Goal: Transaction & Acquisition: Purchase product/service

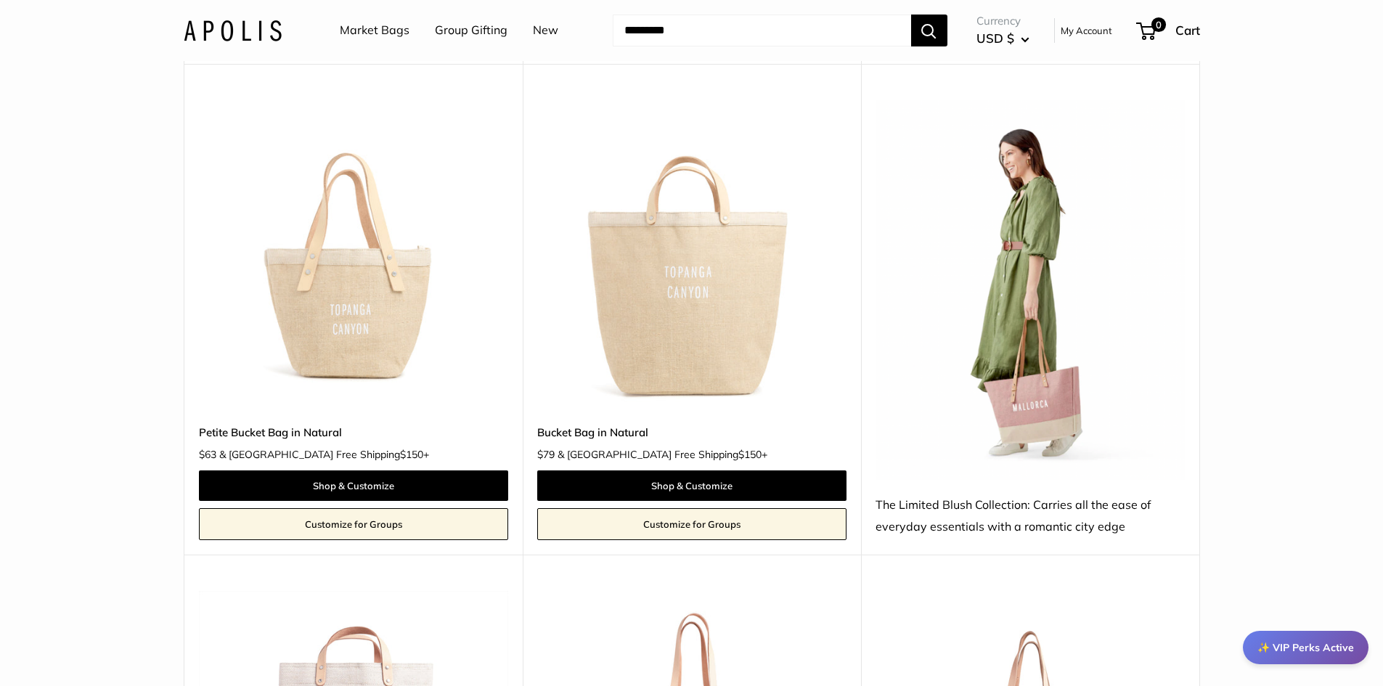
scroll to position [2322, 0]
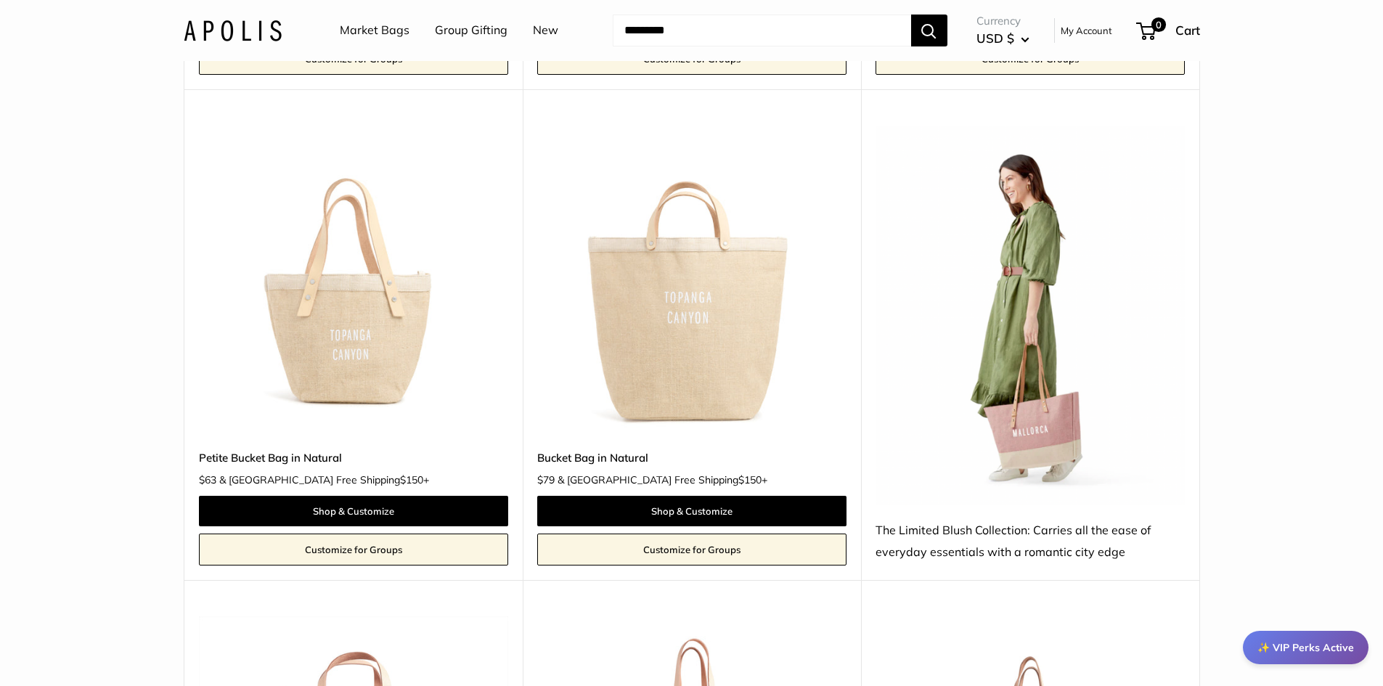
click at [0, 0] on img at bounding box center [0, 0] width 0 height 0
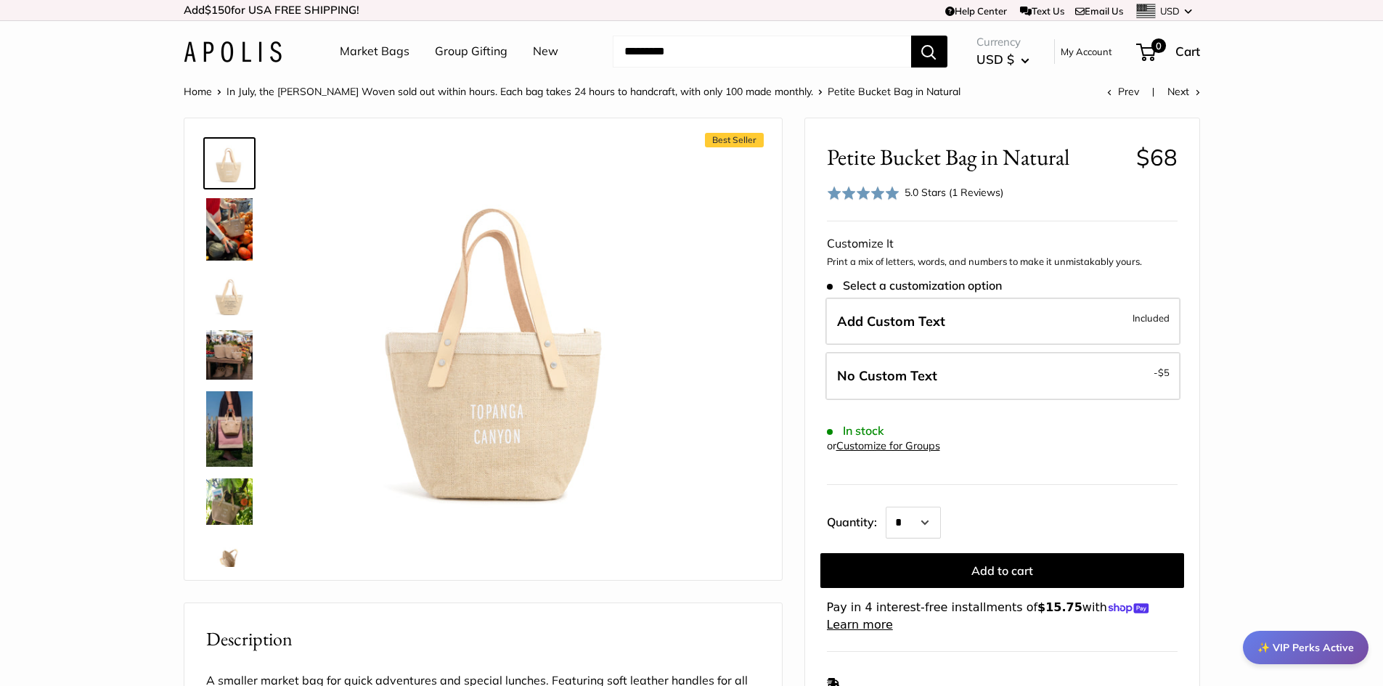
click at [224, 226] on img at bounding box center [229, 229] width 46 height 62
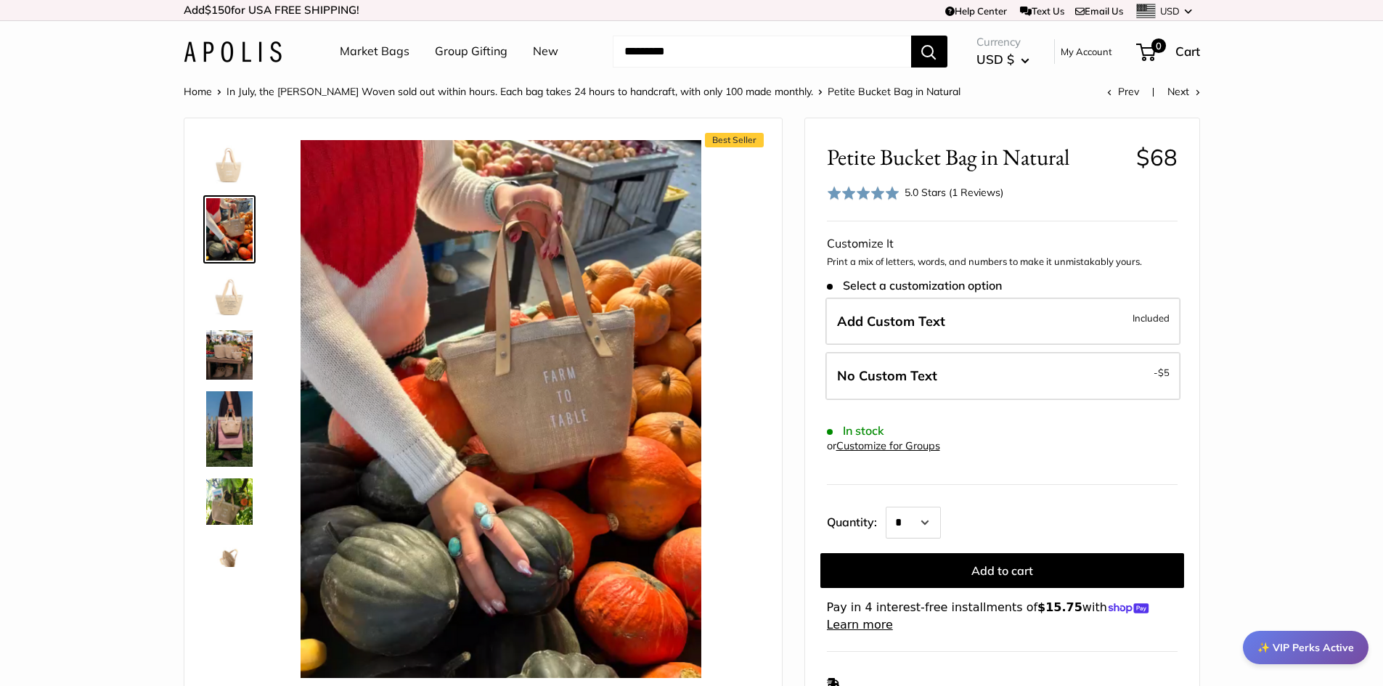
click at [232, 361] on img at bounding box center [229, 354] width 46 height 49
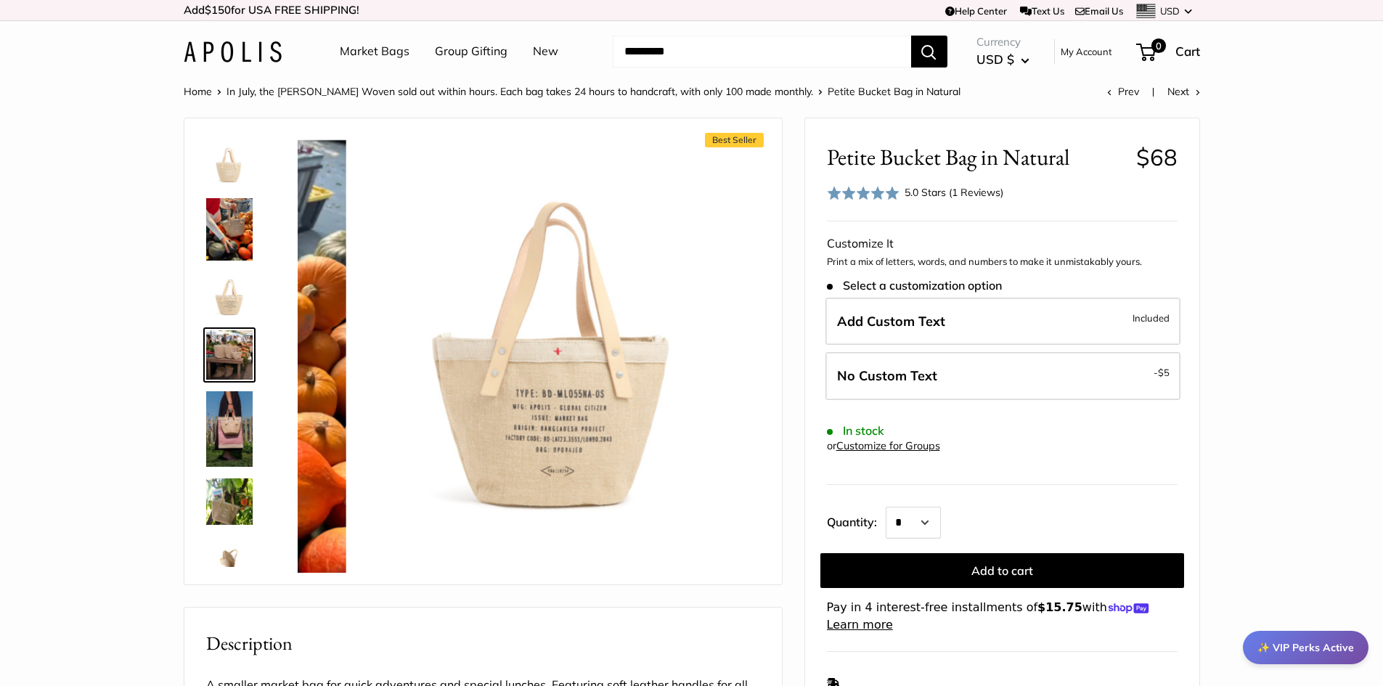
scroll to position [4, 0]
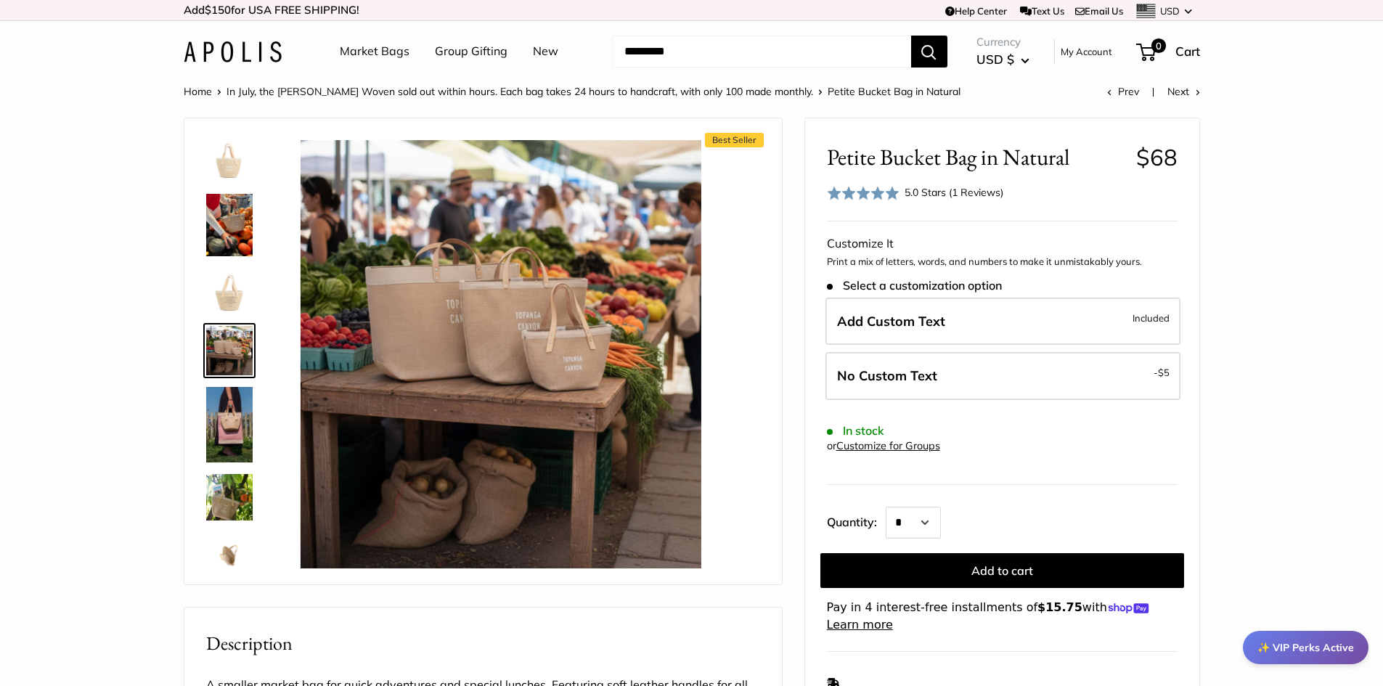
click at [236, 427] on img at bounding box center [229, 424] width 46 height 75
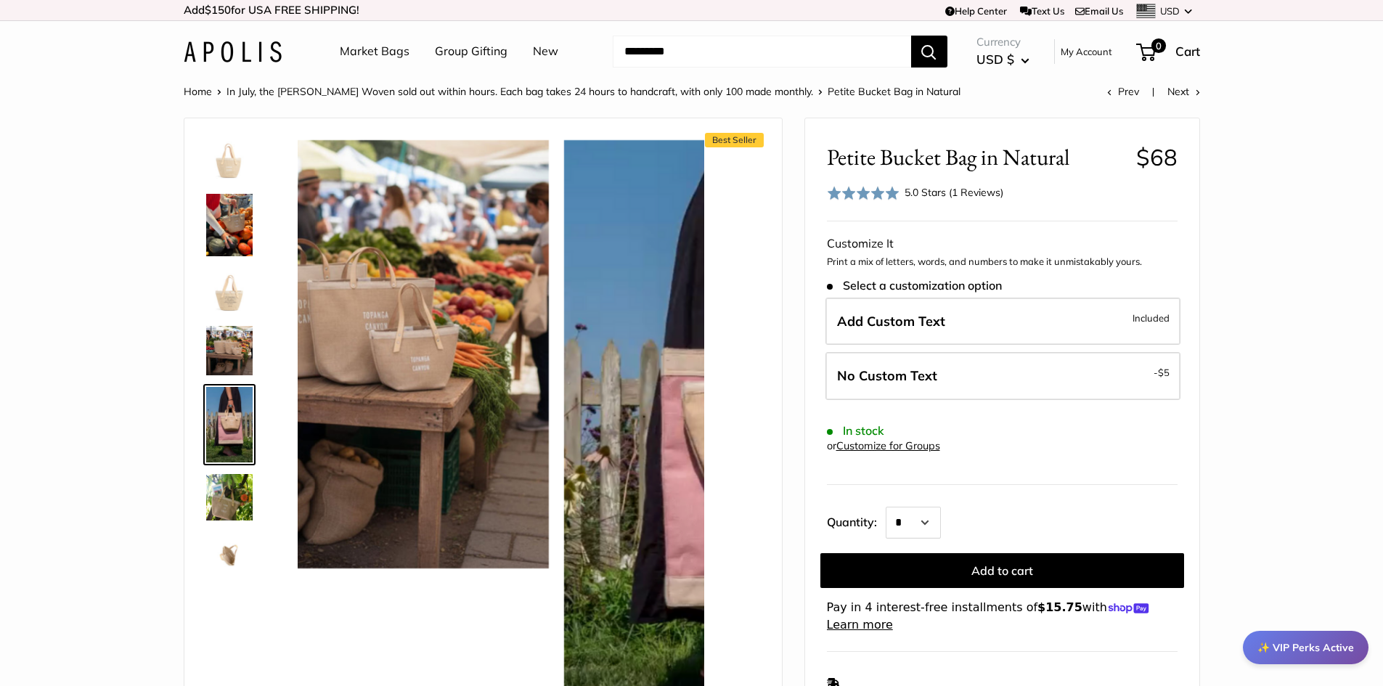
scroll to position [78, 0]
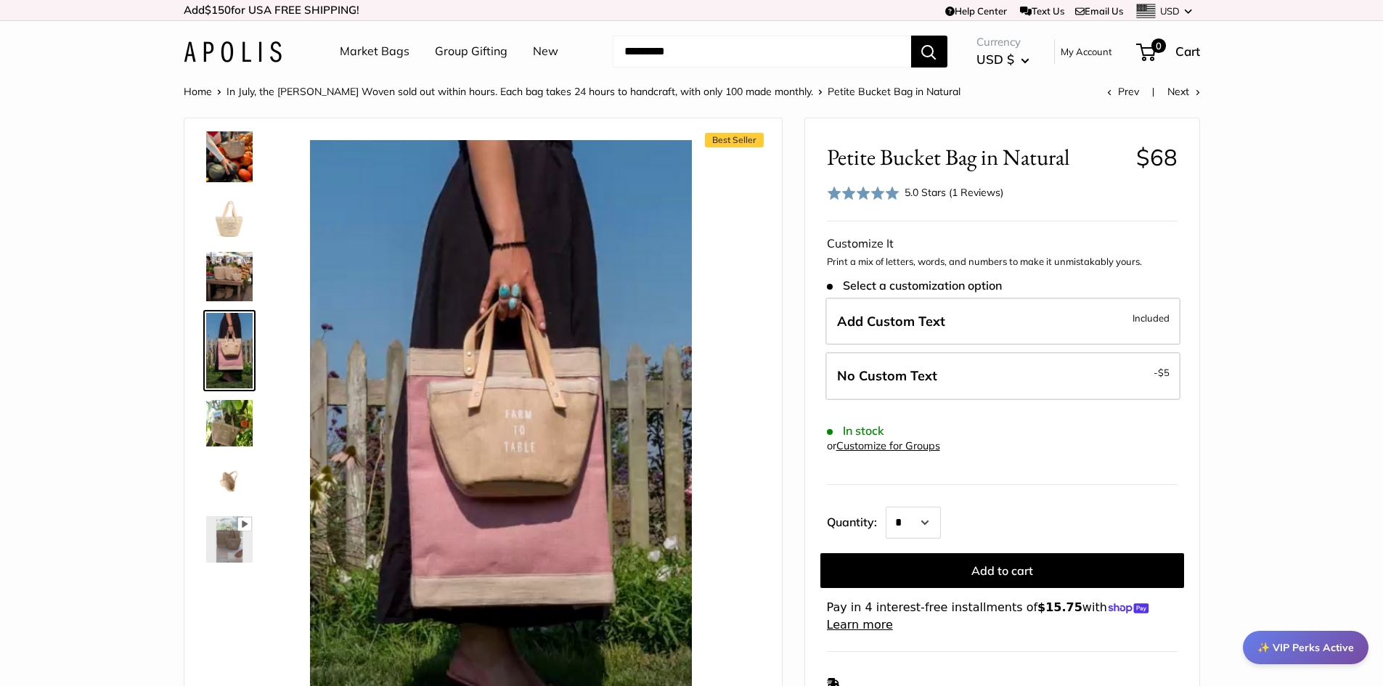
click at [235, 480] on img at bounding box center [229, 481] width 46 height 46
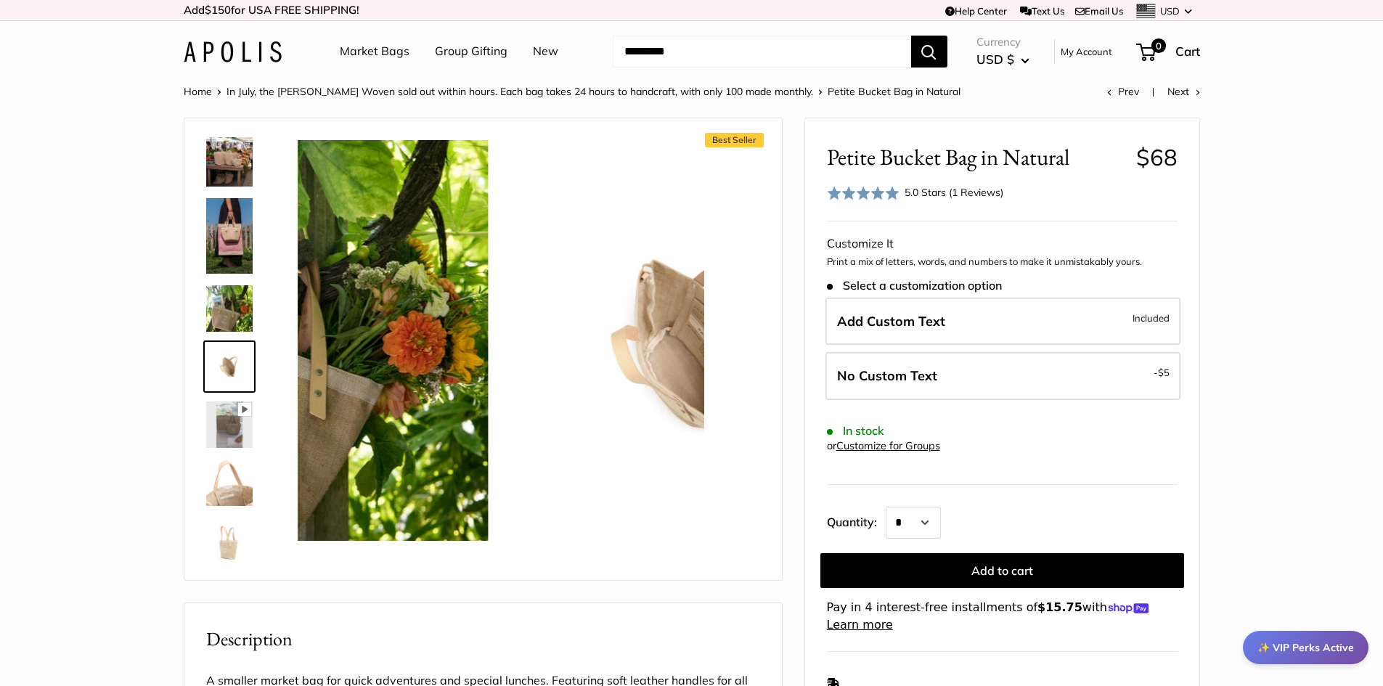
scroll to position [209, 0]
